Goal: Task Accomplishment & Management: Manage account settings

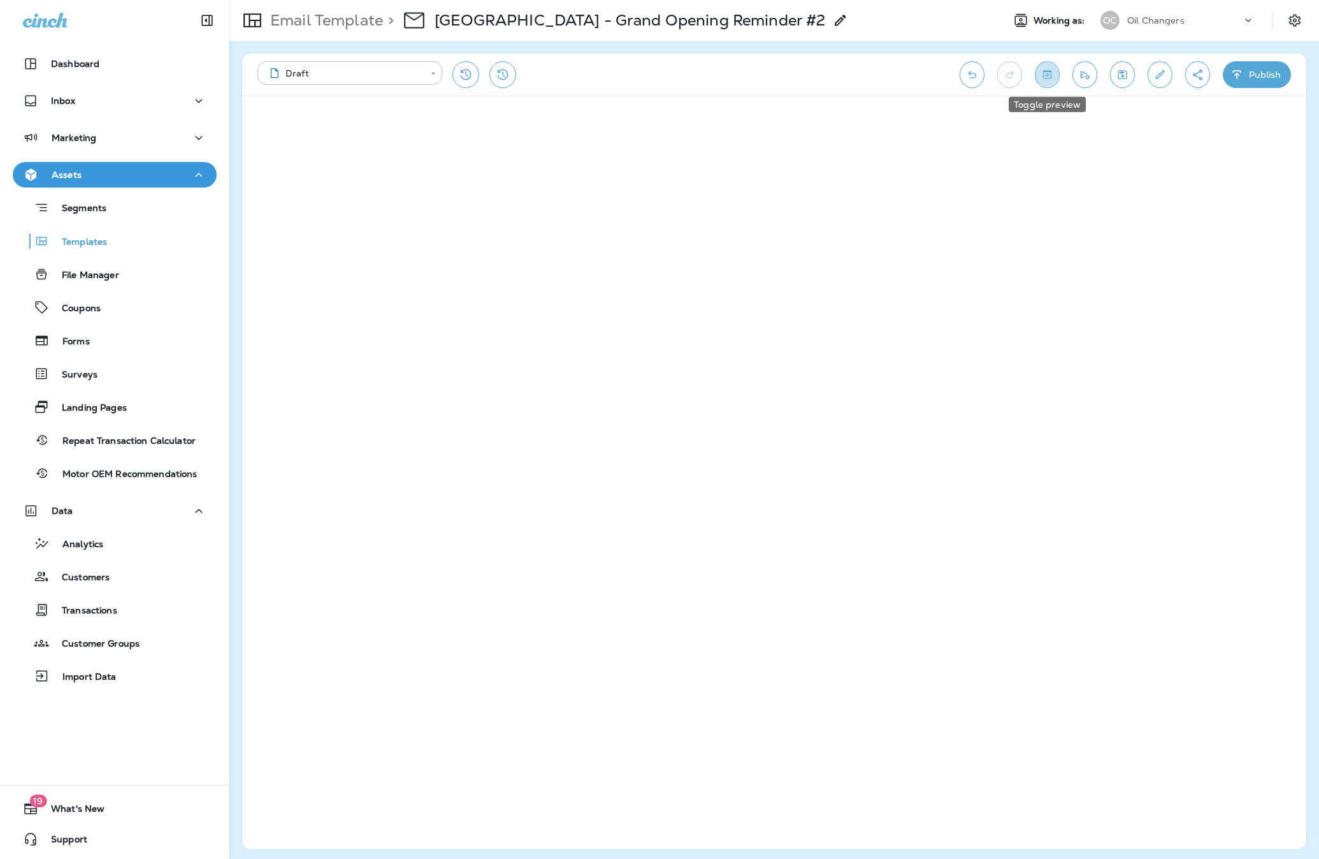
click at [1055, 73] on button "Toggle preview" at bounding box center [1047, 74] width 25 height 27
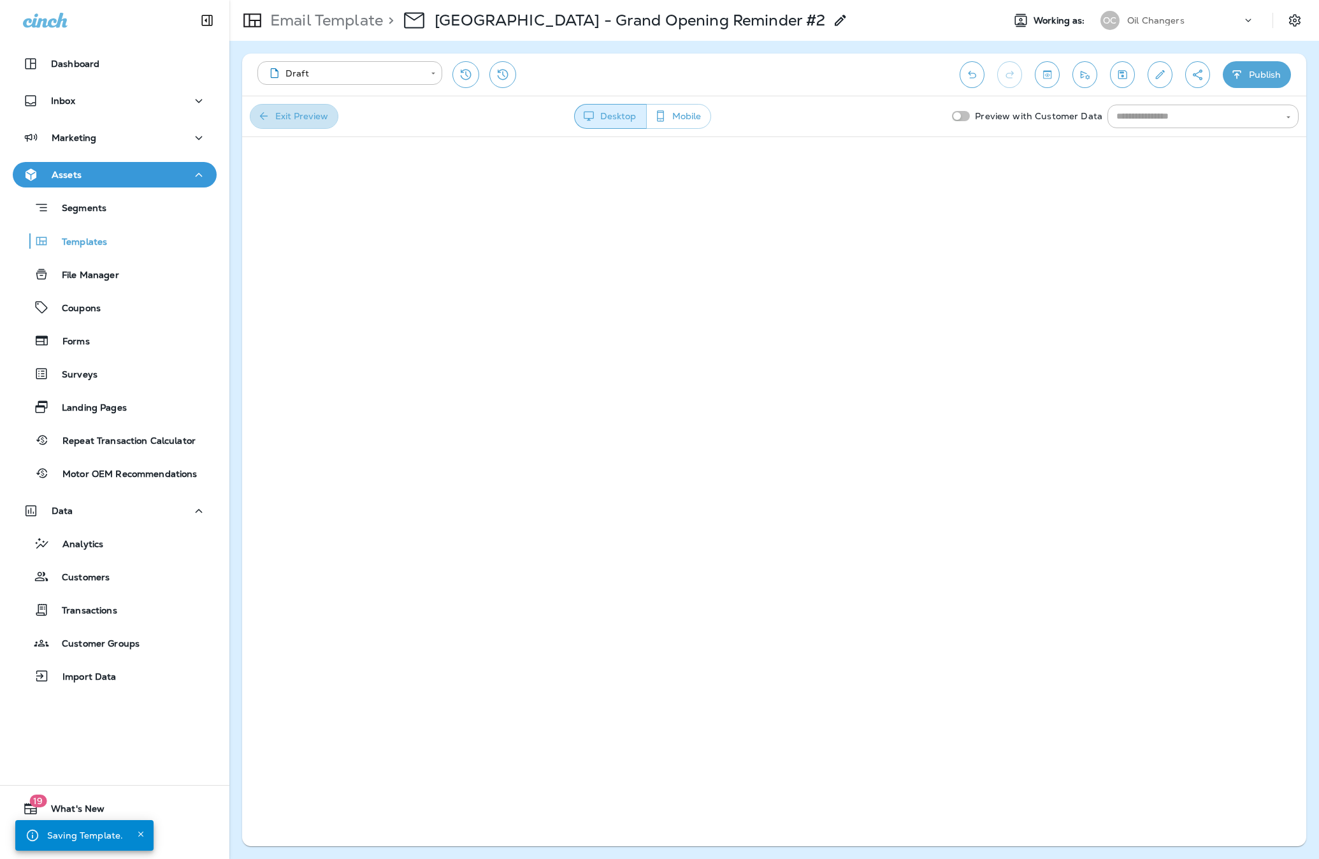
click at [279, 113] on button "Exit Preview" at bounding box center [294, 116] width 89 height 25
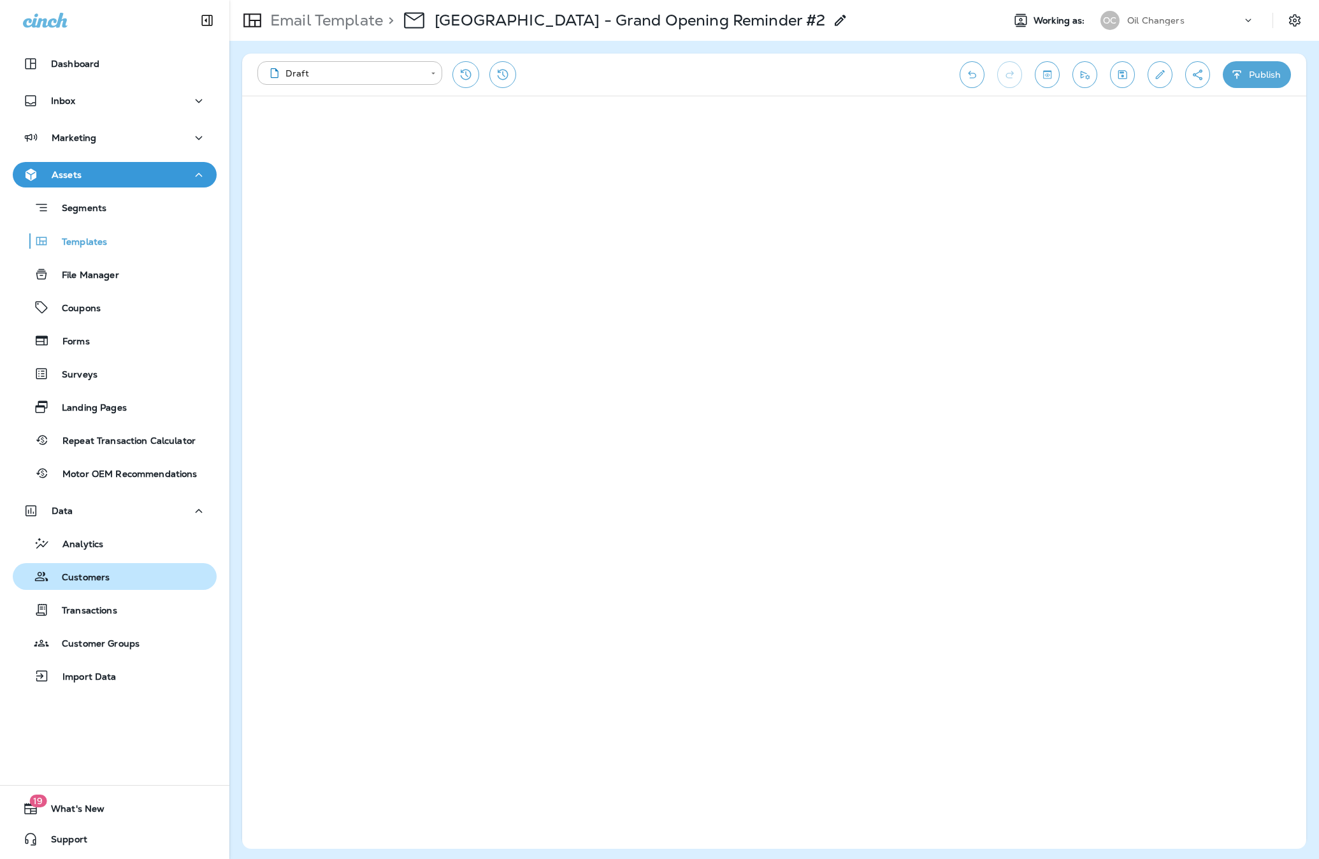
click at [102, 578] on p "Customers" at bounding box center [79, 578] width 61 height 12
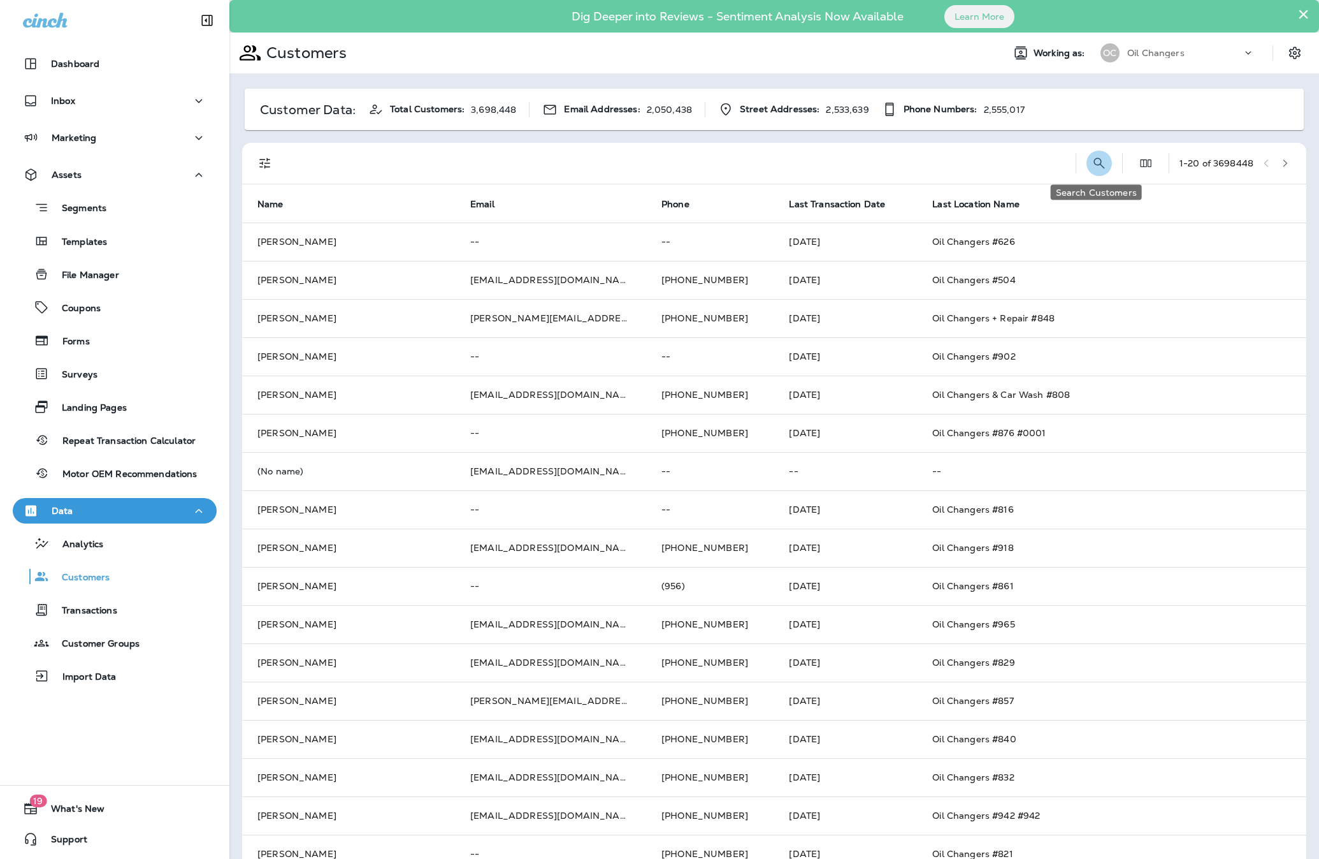
click at [1097, 161] on icon "Search Customers" at bounding box center [1099, 162] width 11 height 11
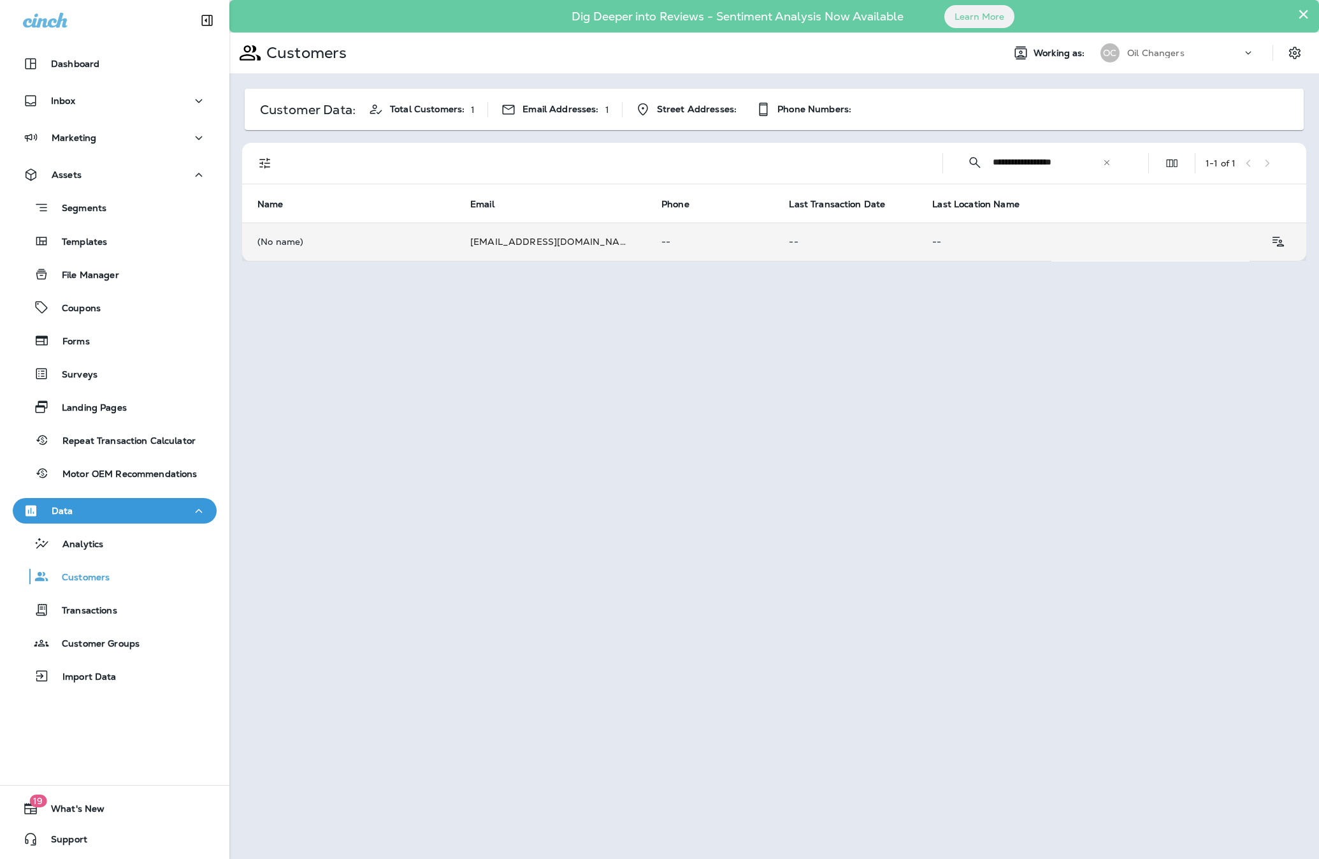
type input "**********"
click at [477, 240] on td "[EMAIL_ADDRESS][DOMAIN_NAME]" at bounding box center [550, 241] width 191 height 38
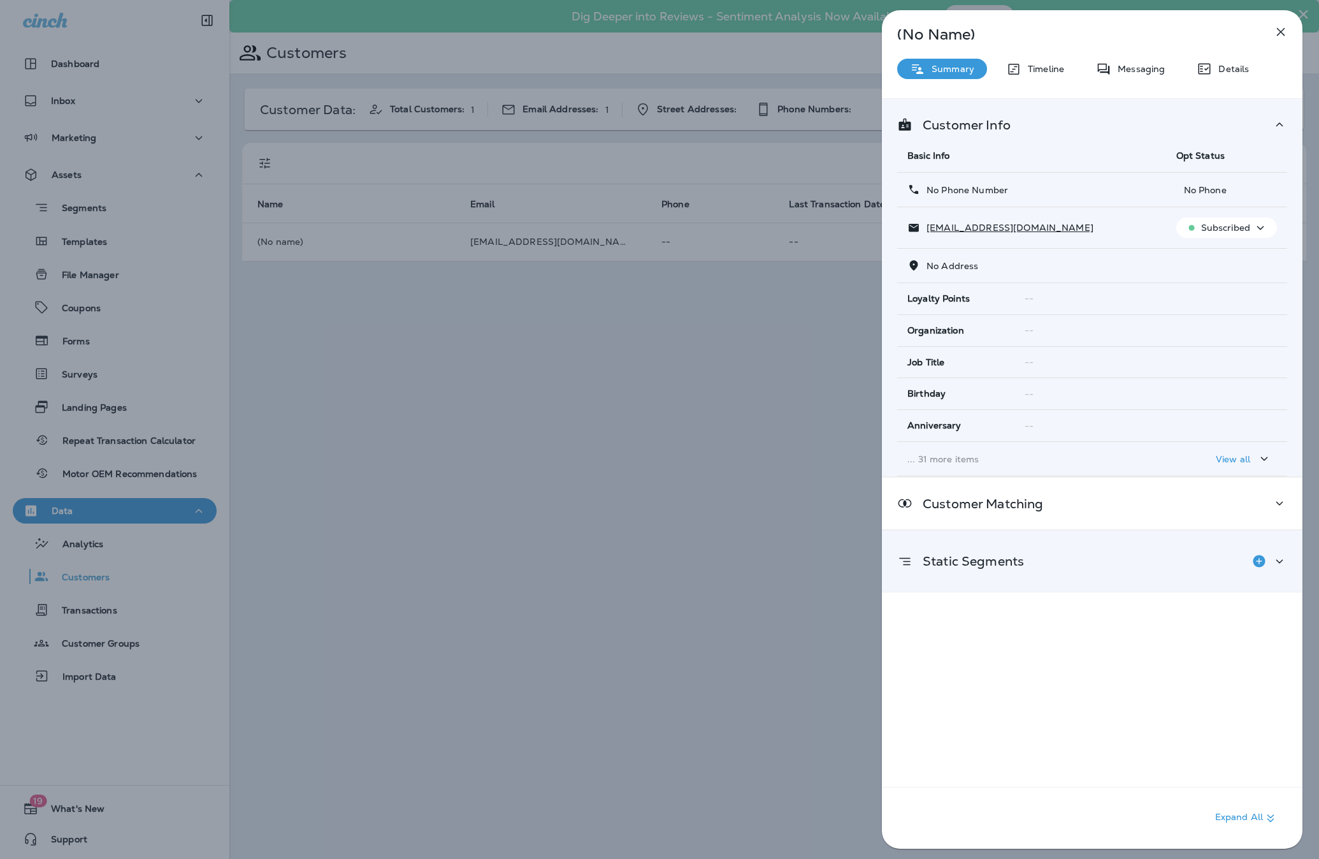
click at [1021, 550] on div "Static Segments" at bounding box center [960, 560] width 127 height 25
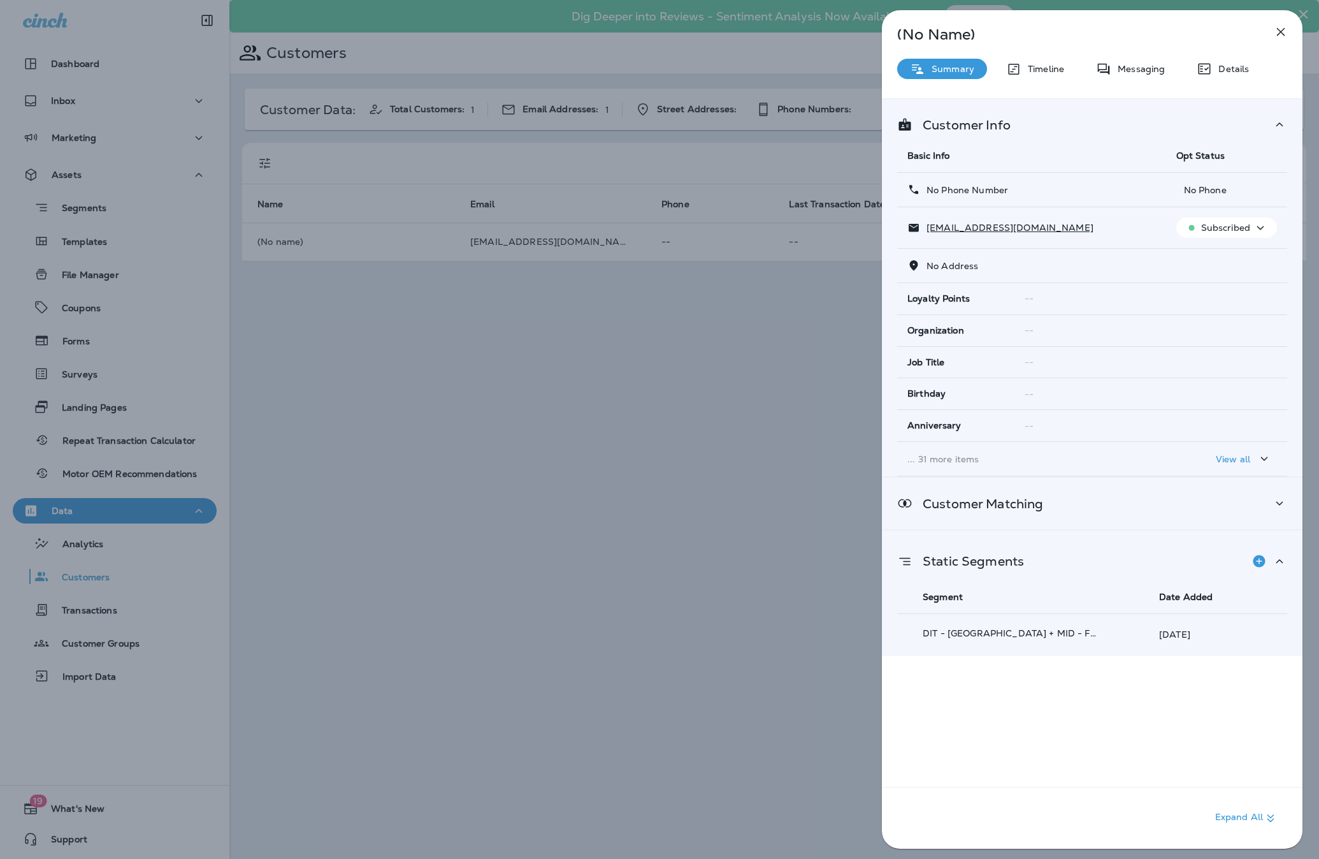
click at [1088, 499] on div "Customer Matching" at bounding box center [1092, 503] width 390 height 16
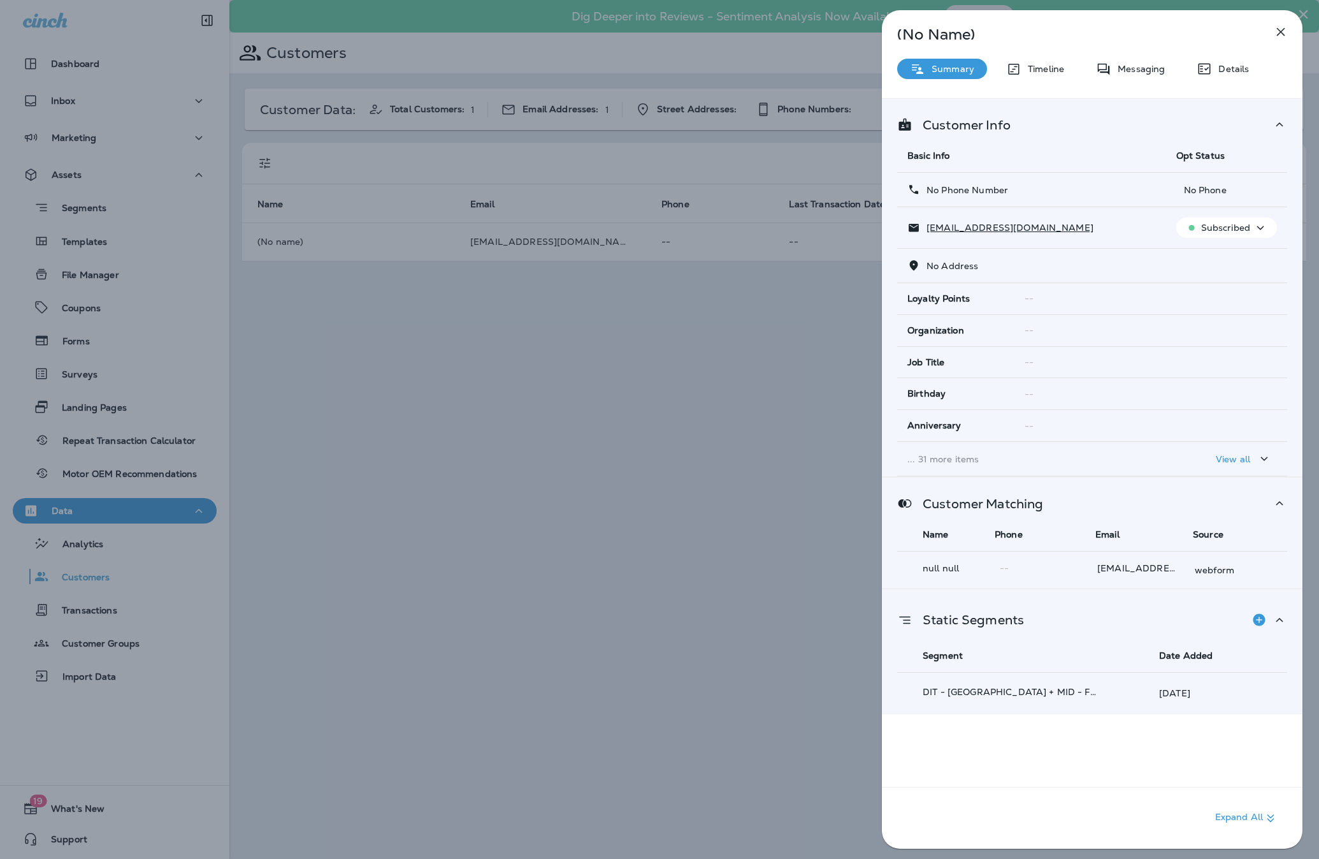
click at [1279, 31] on icon "button" at bounding box center [1280, 31] width 15 height 15
